Goal: Transaction & Acquisition: Purchase product/service

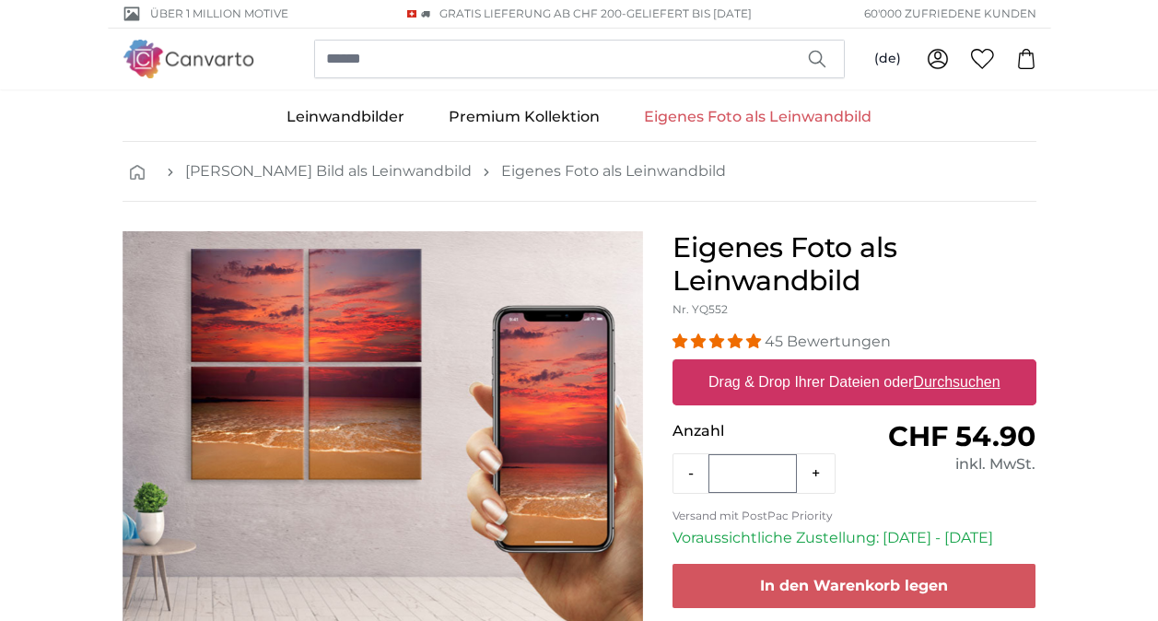
scroll to position [92, 0]
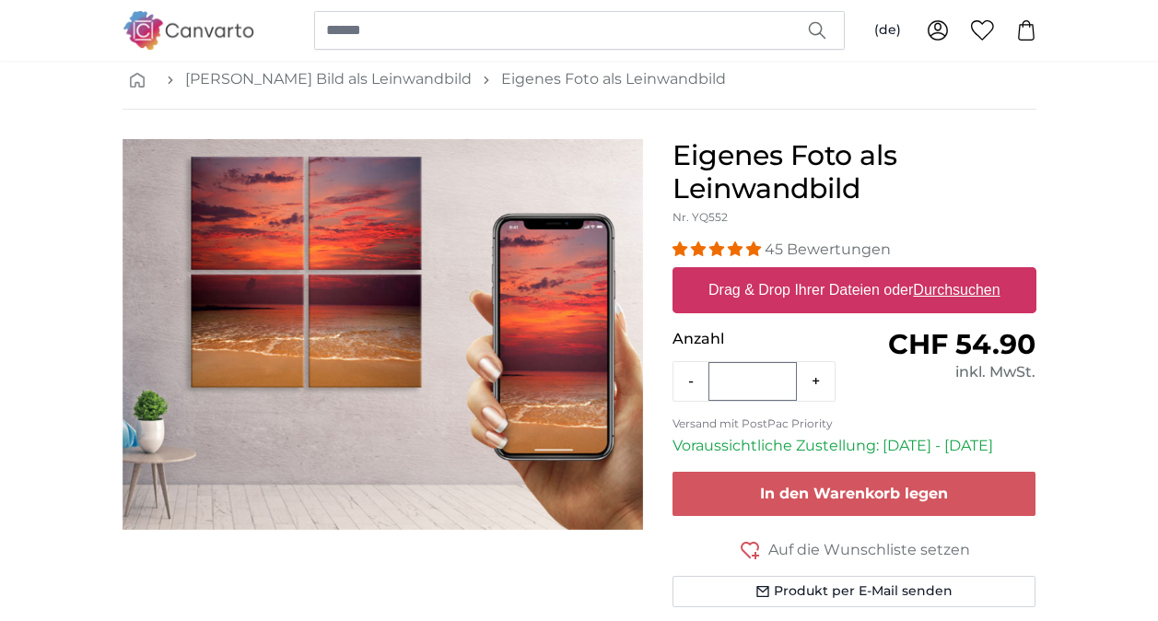
click at [933, 294] on u "Durchsuchen" at bounding box center [956, 290] width 87 height 16
click at [933, 273] on input "Drag & Drop Ihrer Dateien oder Durchsuchen" at bounding box center [855, 270] width 364 height 6
type input "**********"
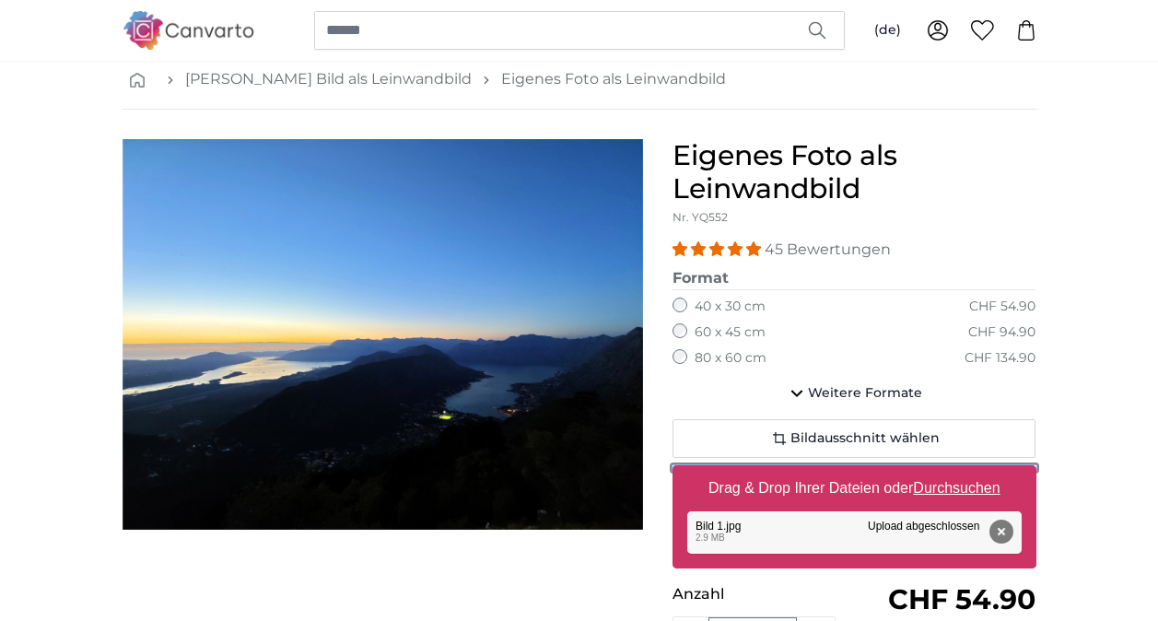
scroll to position [184, 0]
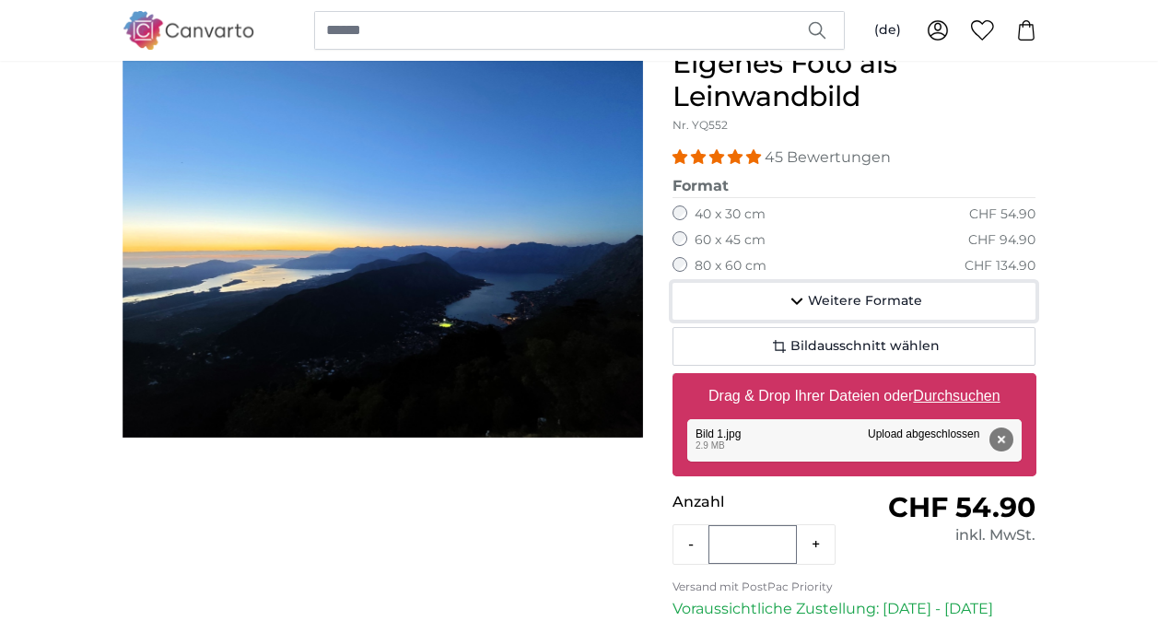
click at [815, 298] on span "Weitere Formate" at bounding box center [865, 301] width 114 height 18
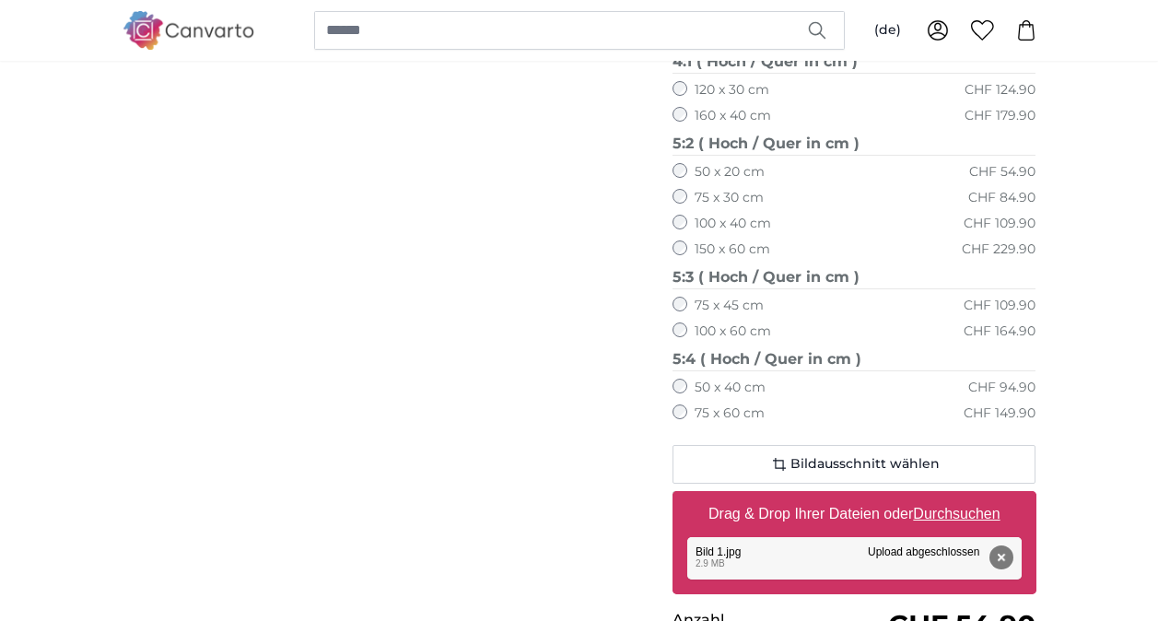
scroll to position [1198, 0]
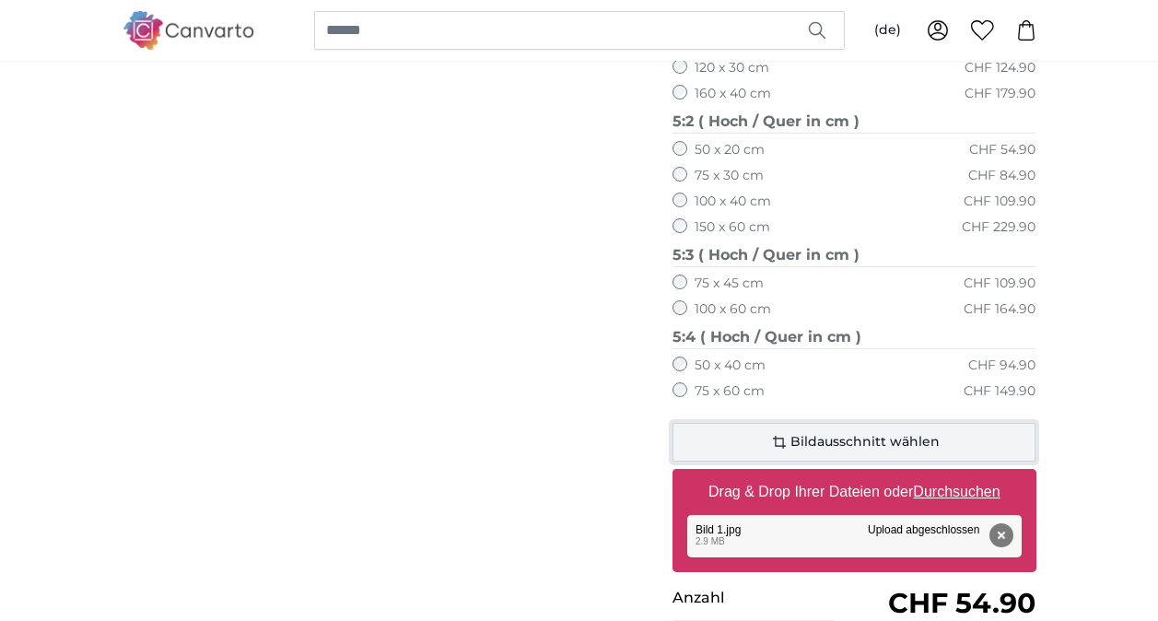
click at [833, 437] on span "Bildausschnitt wählen" at bounding box center [864, 442] width 149 height 18
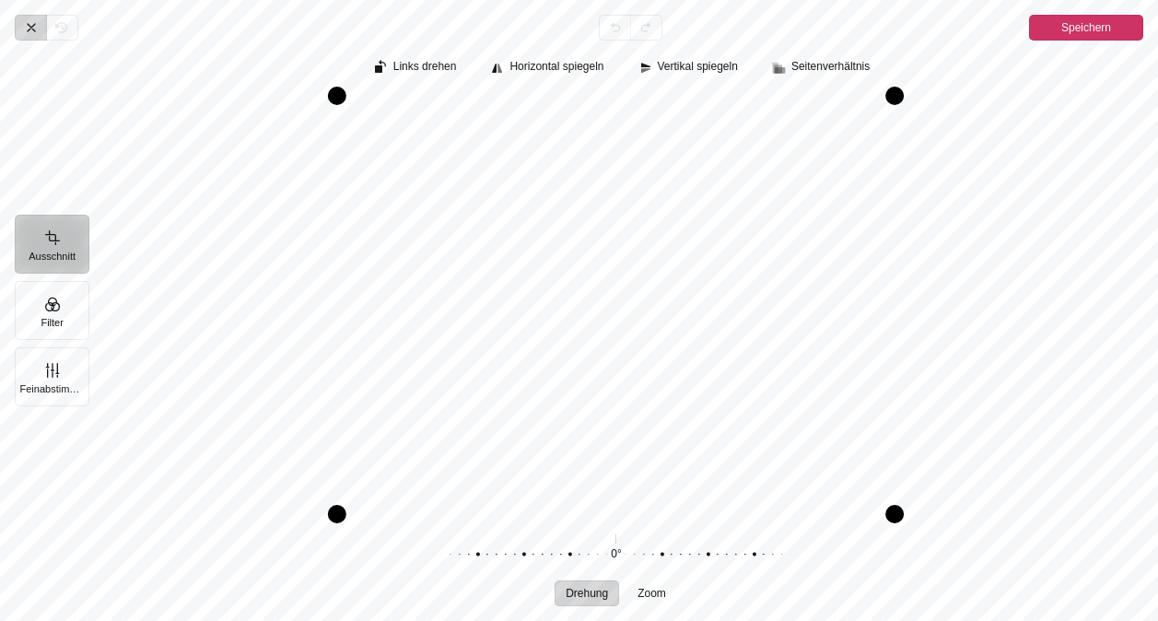
click at [31, 25] on icon "Pintura" at bounding box center [31, 27] width 15 height 15
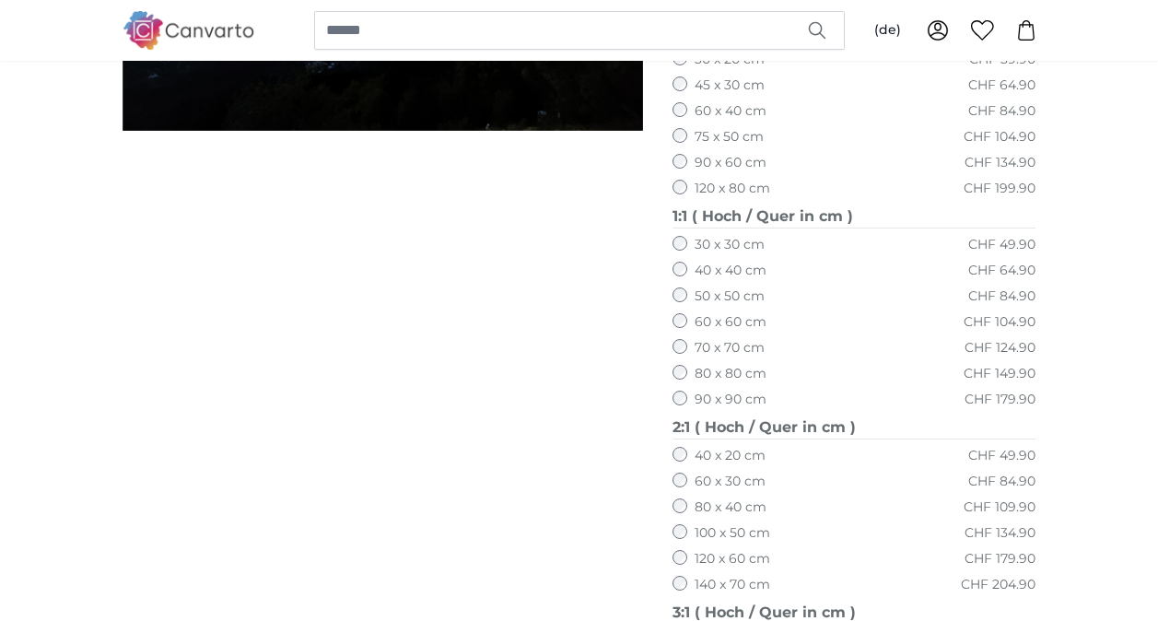
scroll to position [461, 0]
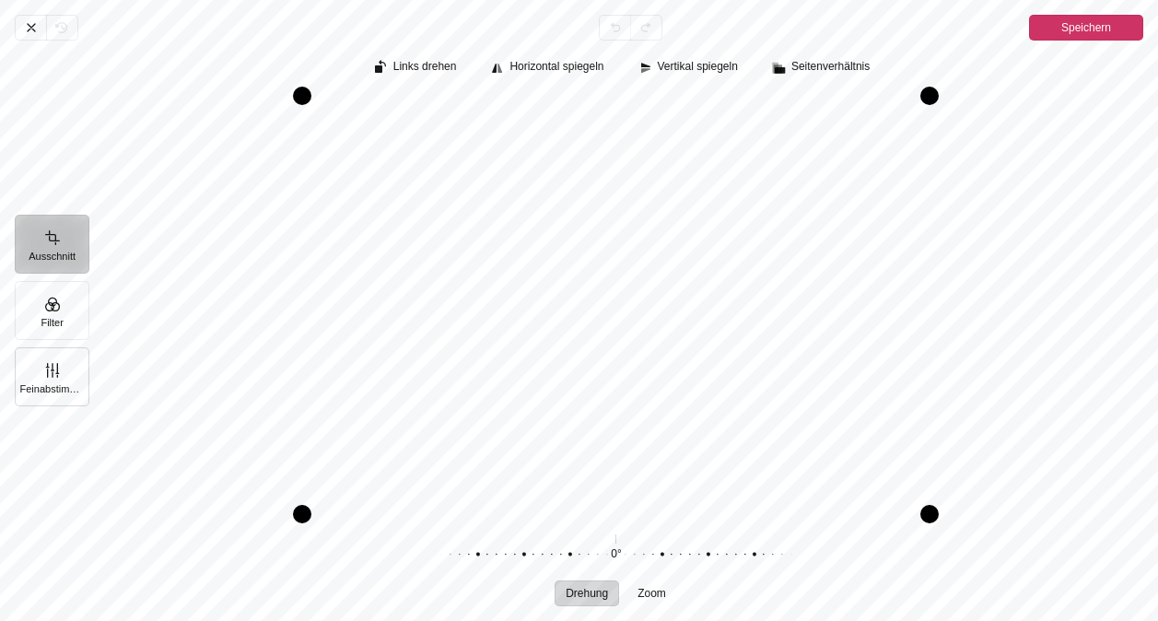
click at [46, 381] on button "Feinabstimmung" at bounding box center [52, 376] width 75 height 59
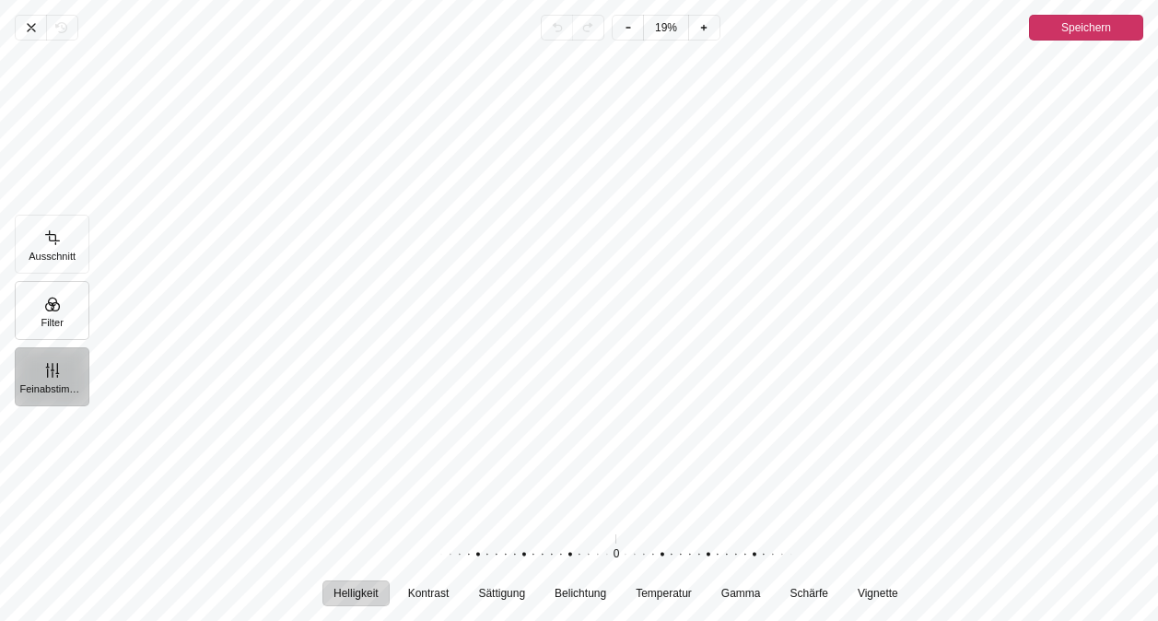
click at [75, 322] on button "Filter" at bounding box center [52, 310] width 75 height 59
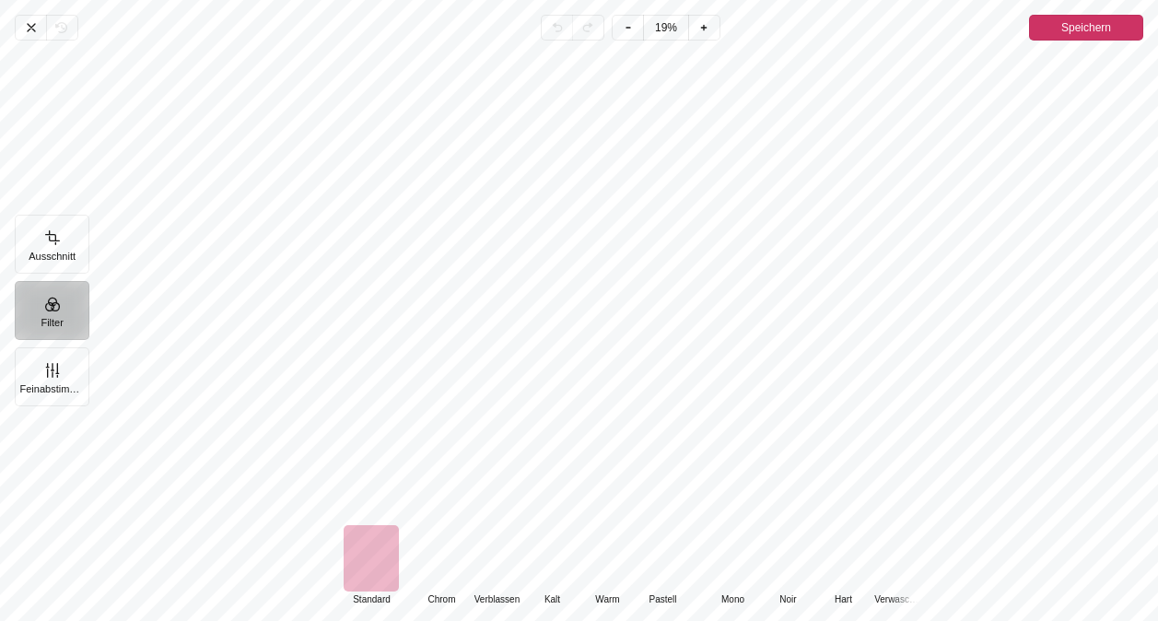
click at [440, 568] on div "Pintura" at bounding box center [441, 558] width 55 height 66
click at [486, 567] on div "Pintura" at bounding box center [496, 558] width 55 height 66
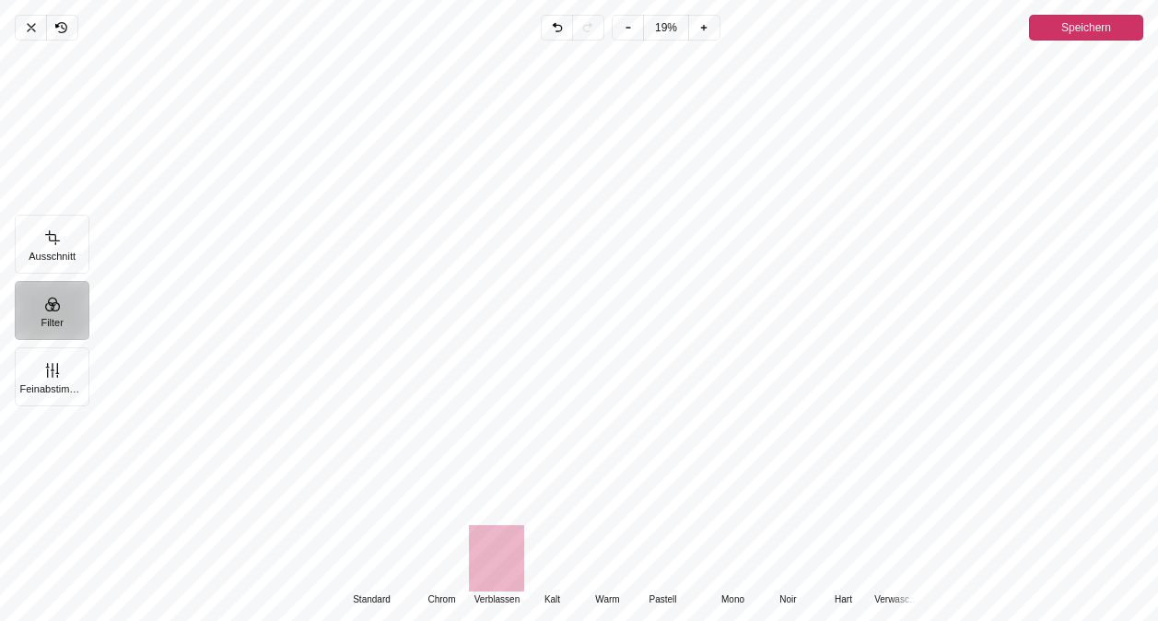
click at [448, 566] on div "Pintura" at bounding box center [441, 558] width 55 height 66
click at [372, 566] on div "Pintura" at bounding box center [371, 558] width 55 height 66
click at [1065, 28] on span "Speichern" at bounding box center [1086, 28] width 50 height 22
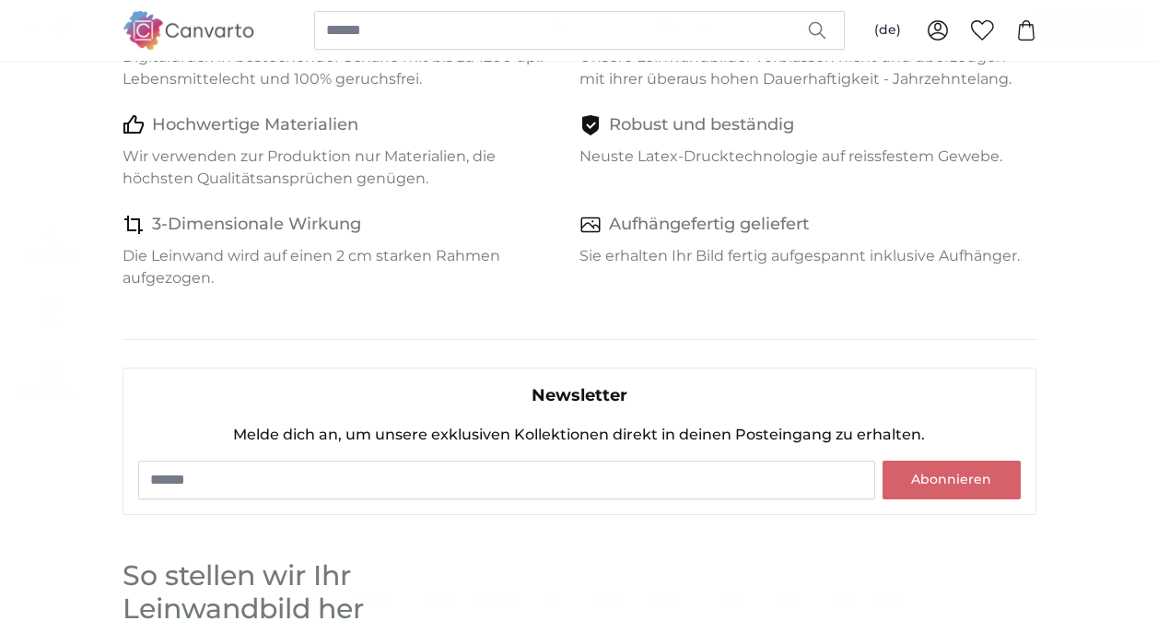
scroll to position [814, 0]
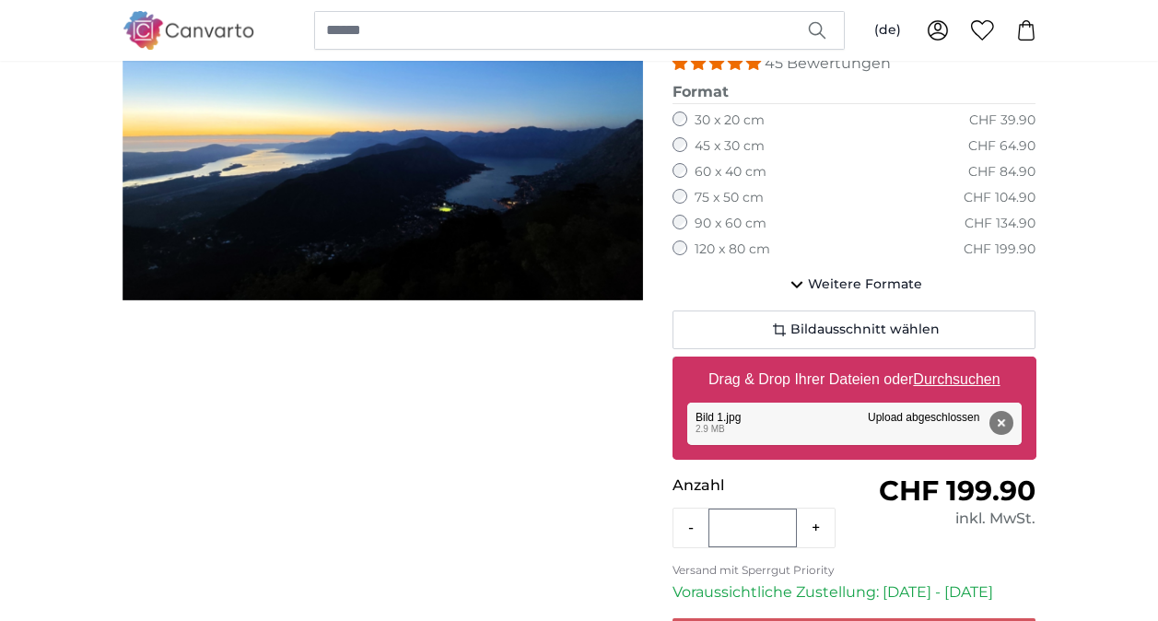
scroll to position [155, 0]
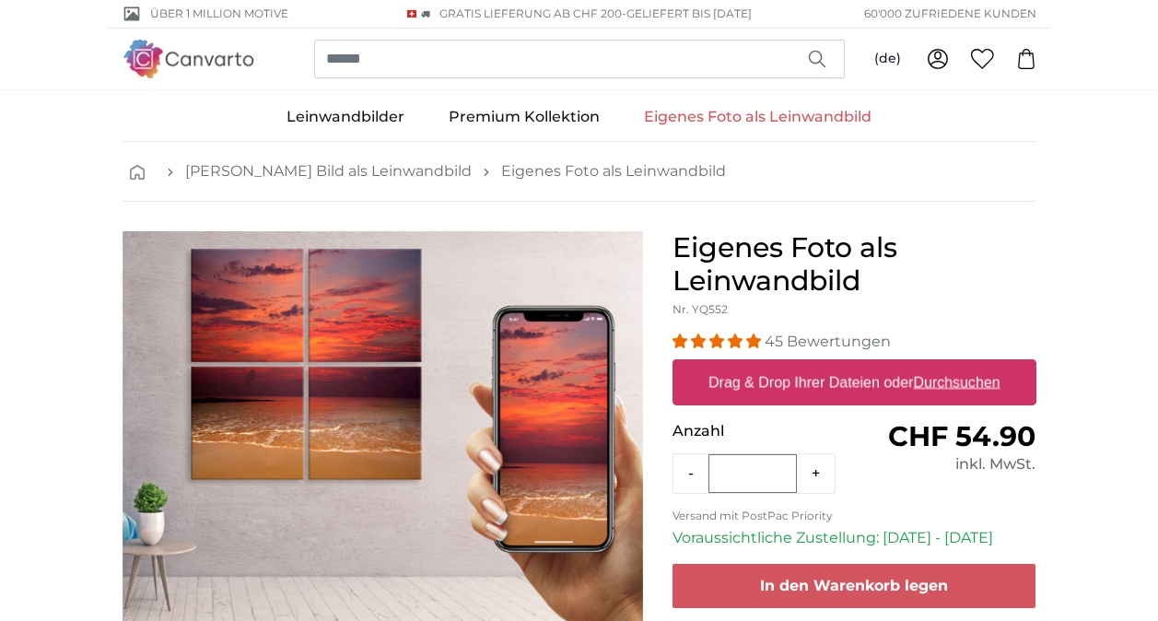
scroll to position [92, 0]
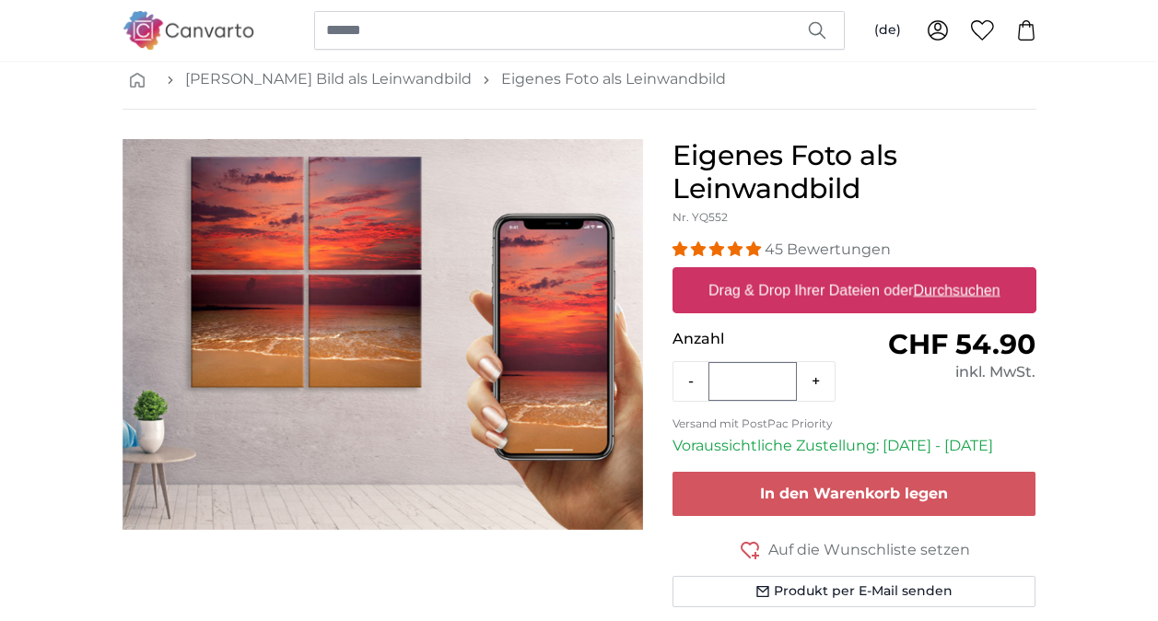
click at [966, 298] on u "Durchsuchen" at bounding box center [956, 290] width 87 height 16
click at [966, 273] on input "Drag & Drop Ihrer Dateien oder Durchsuchen" at bounding box center [855, 270] width 364 height 6
type input "**********"
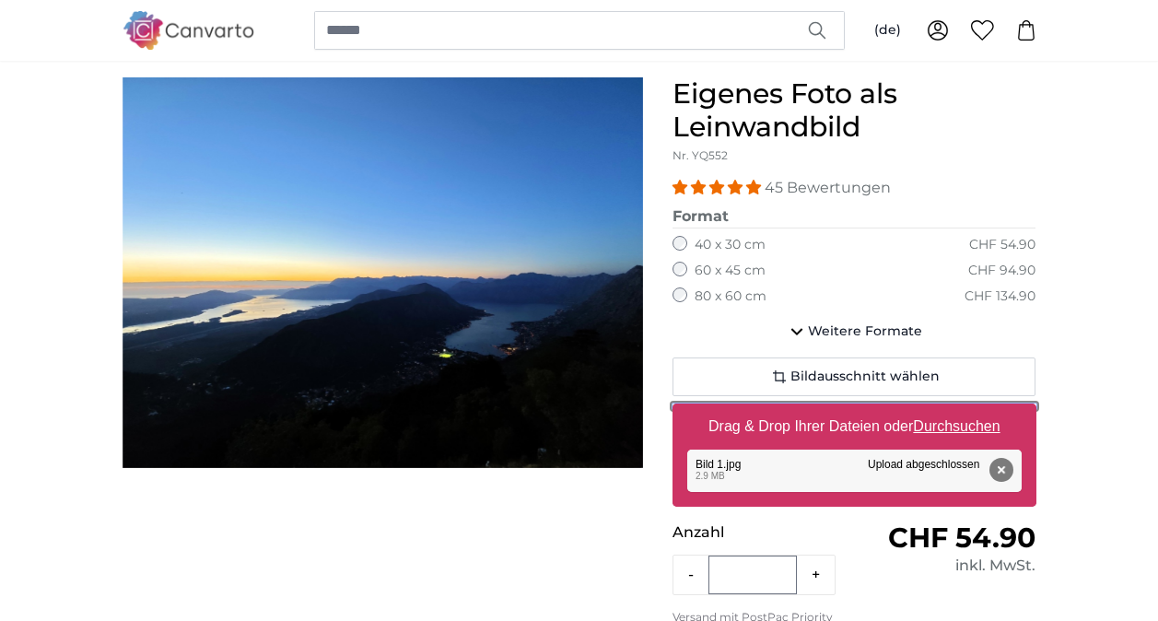
scroll to position [184, 0]
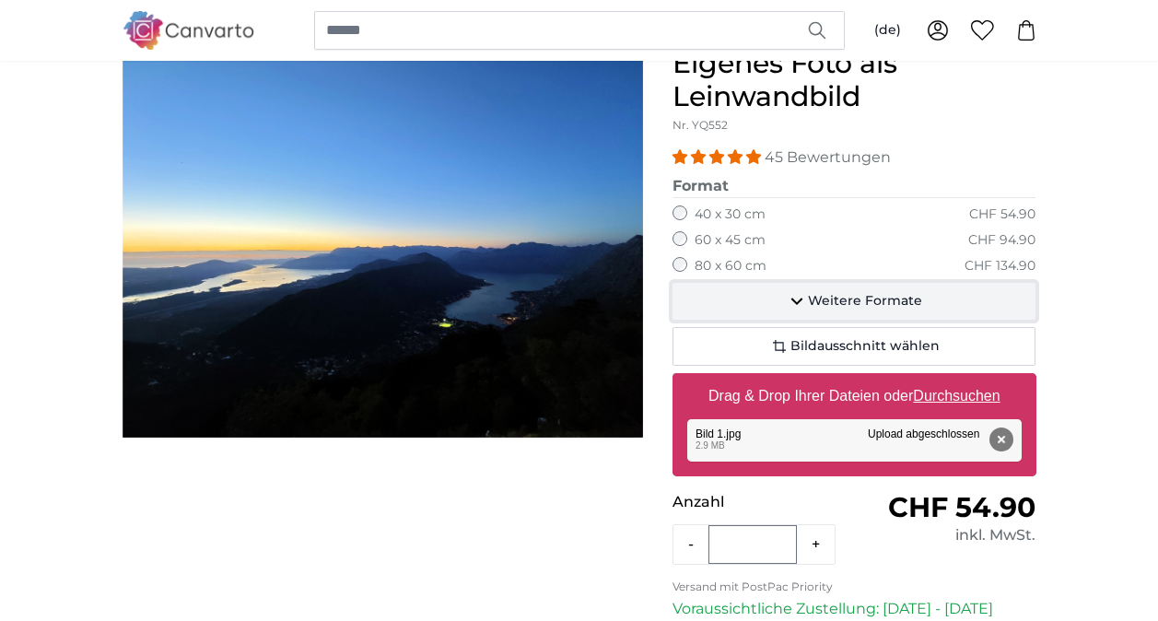
click at [866, 299] on span "Weitere Formate" at bounding box center [865, 301] width 114 height 18
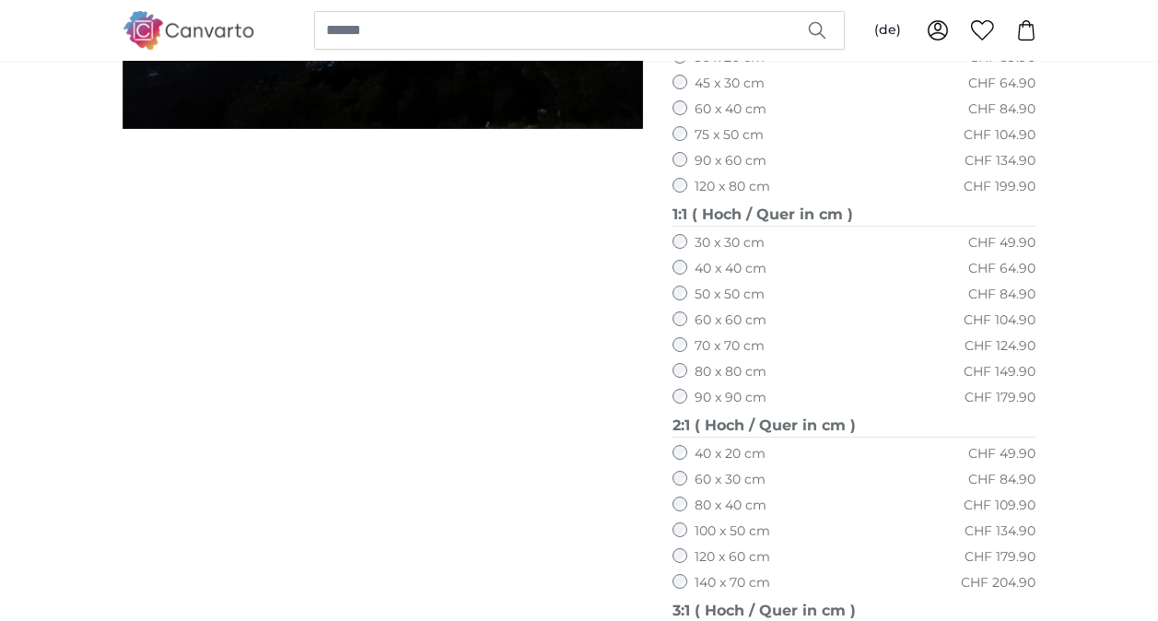
scroll to position [461, 0]
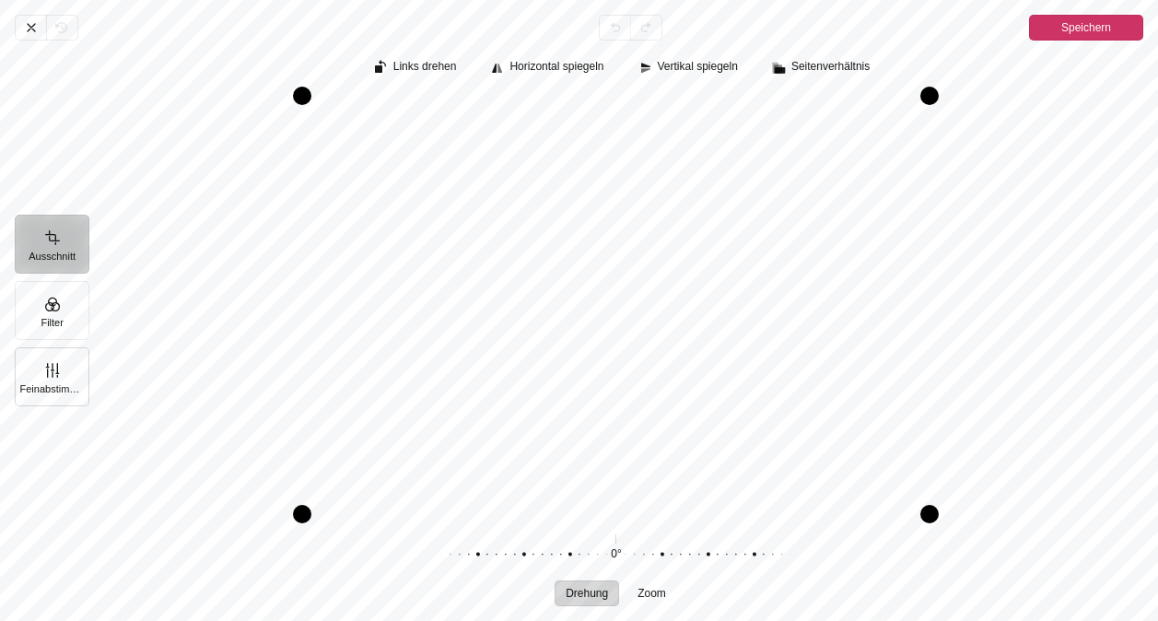
click at [57, 366] on button "Feinabstimmung" at bounding box center [52, 376] width 75 height 59
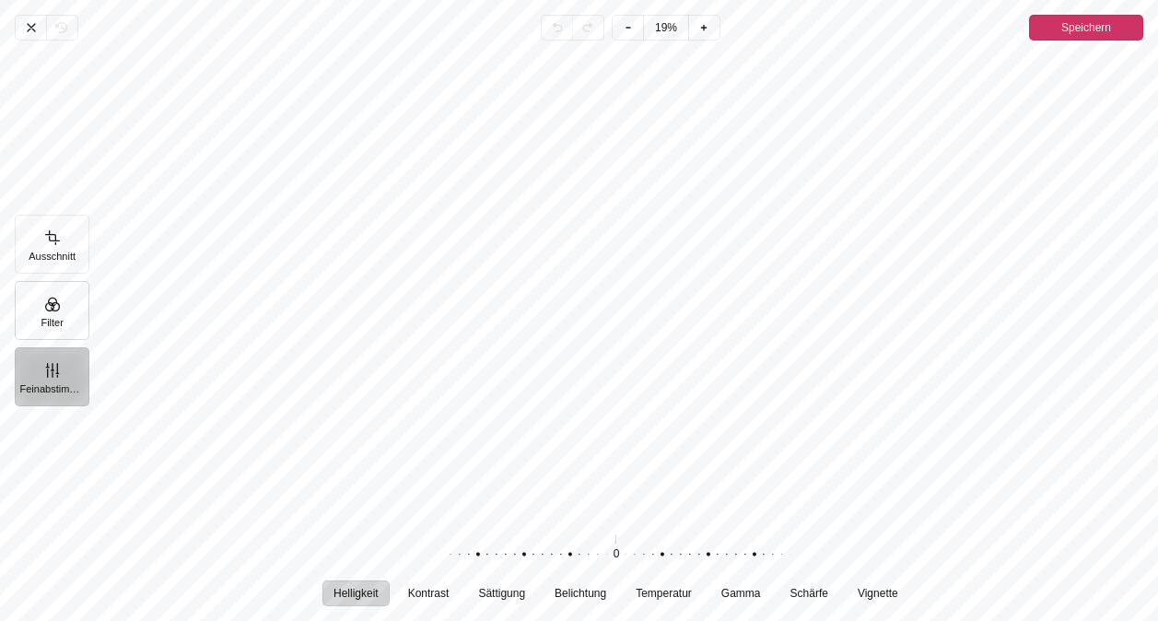
click at [52, 324] on button "Filter" at bounding box center [52, 310] width 75 height 59
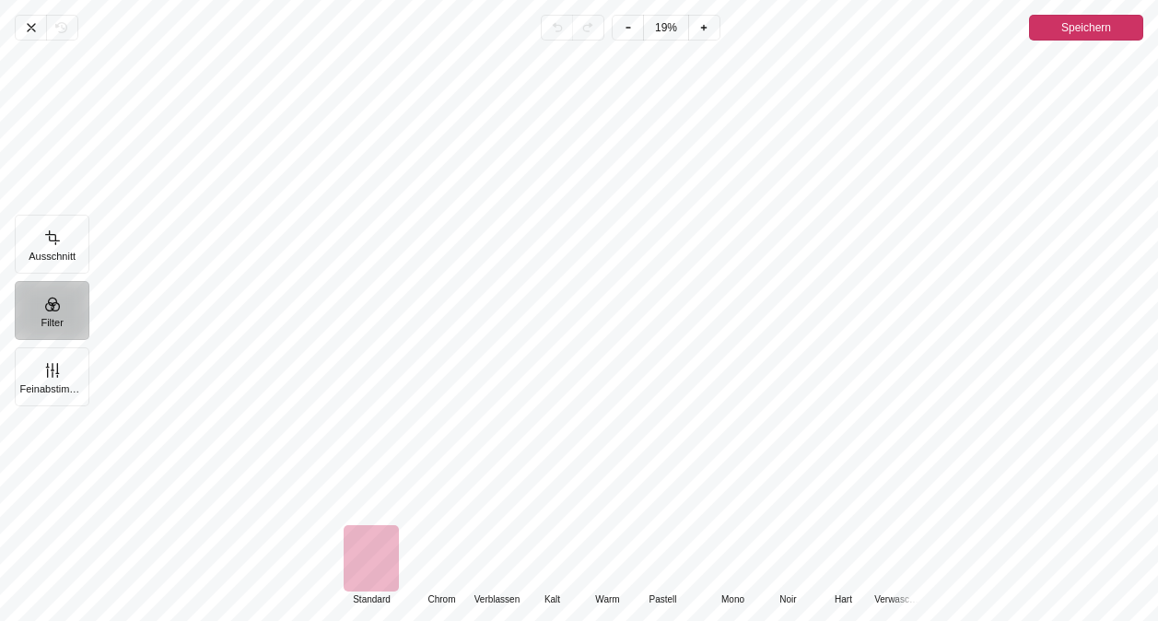
click at [1083, 22] on span "Speichern" at bounding box center [1086, 28] width 50 height 22
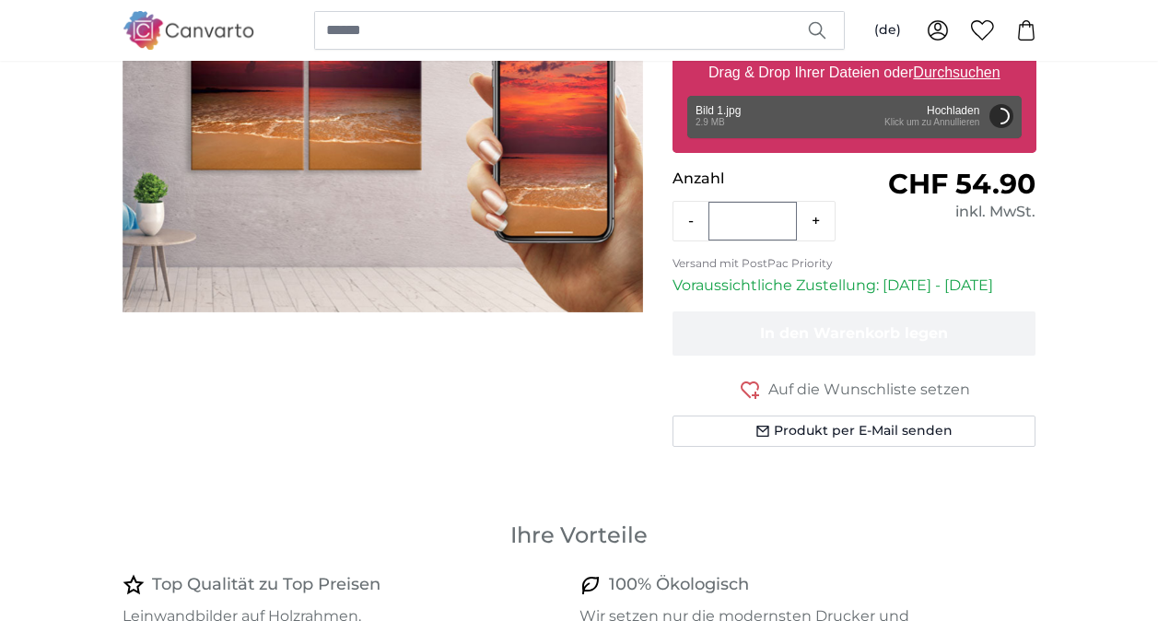
scroll to position [276, 0]
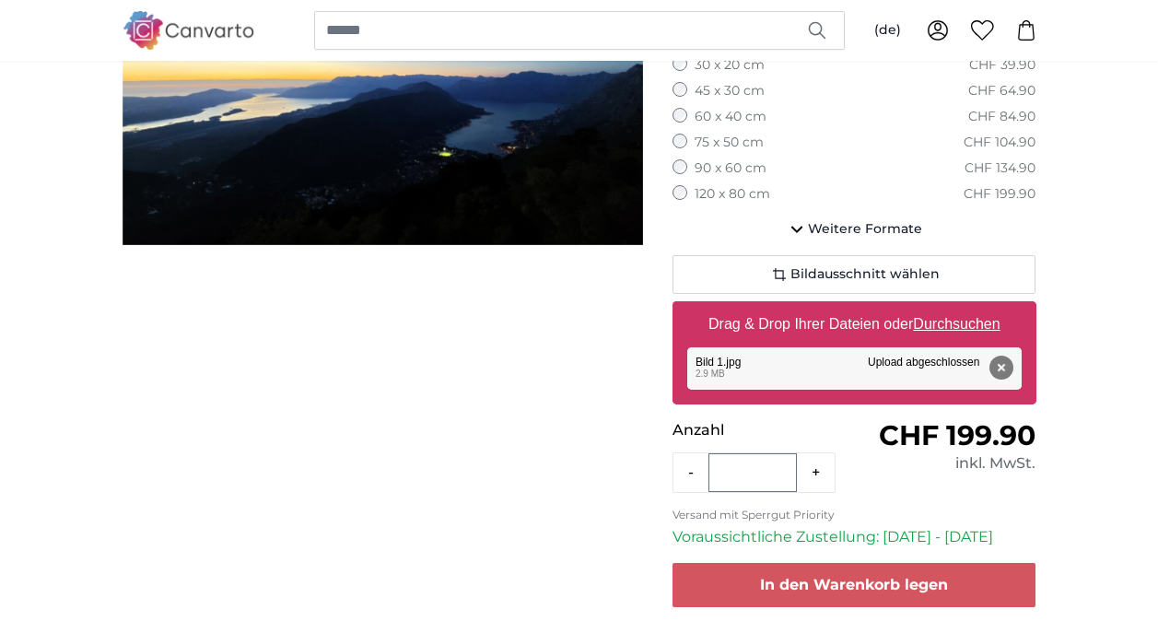
scroll to position [369, 0]
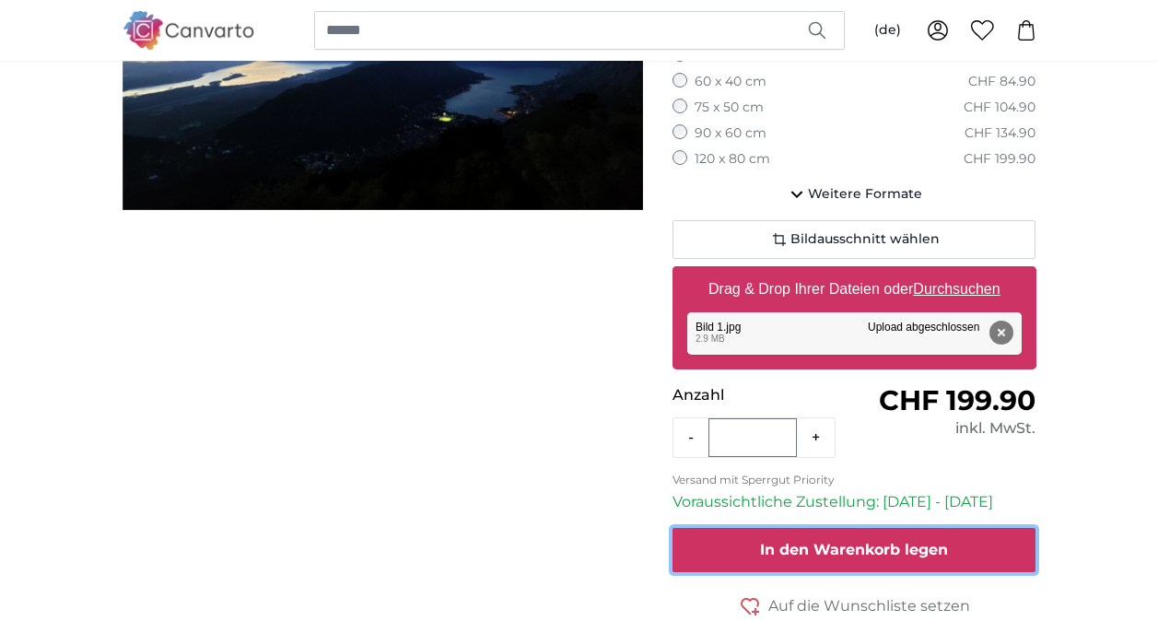
click at [888, 556] on span "In den Warenkorb legen" at bounding box center [854, 550] width 188 height 18
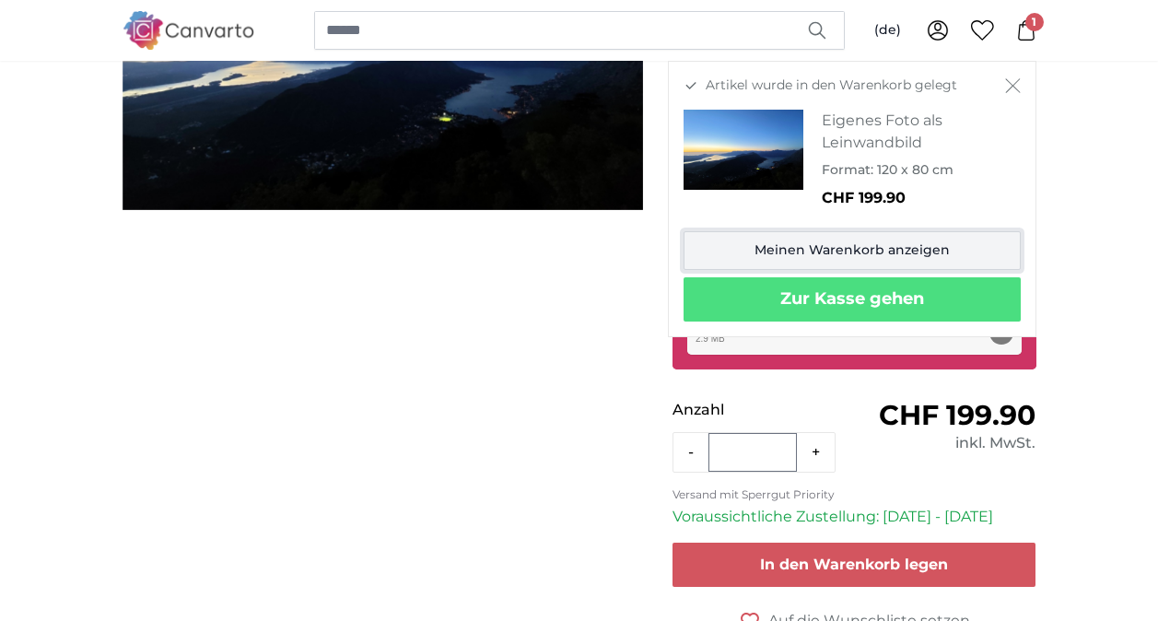
click at [856, 245] on link "Meinen Warenkorb anzeigen" at bounding box center [852, 250] width 337 height 39
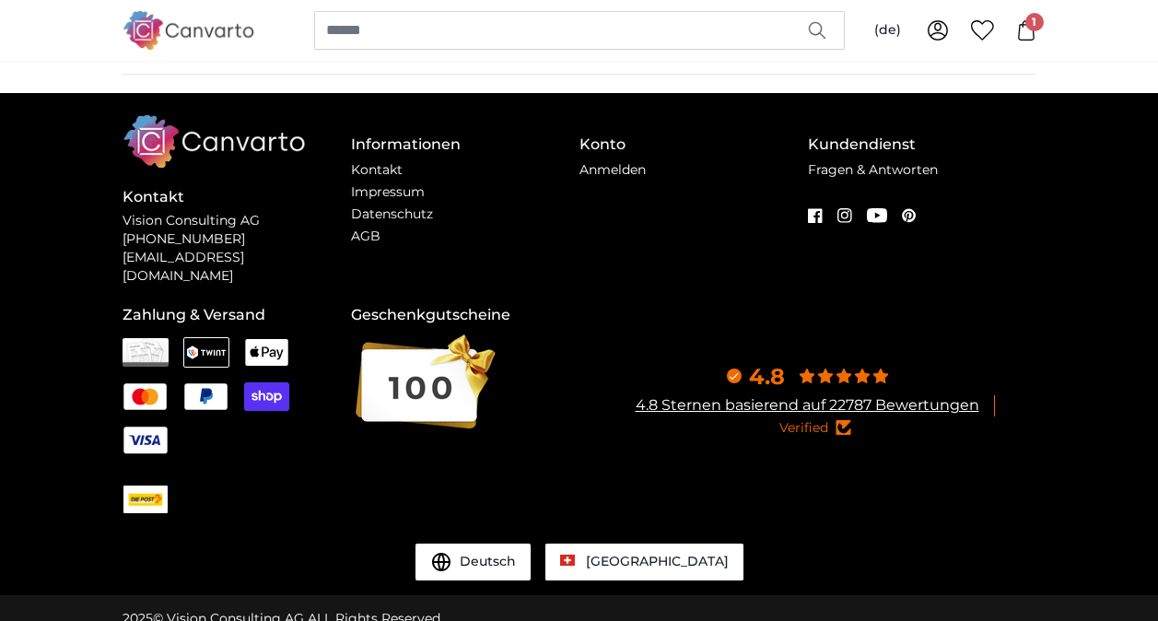
scroll to position [2550, 0]
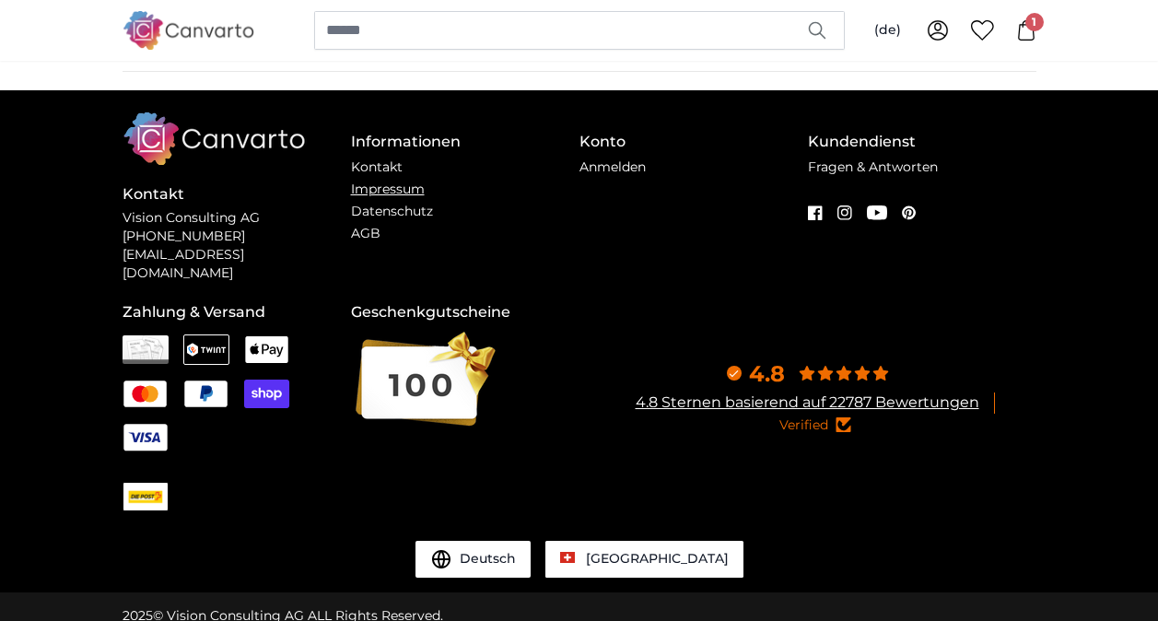
click at [369, 188] on link "Impressum" at bounding box center [388, 189] width 74 height 17
